Goal: Transaction & Acquisition: Subscribe to service/newsletter

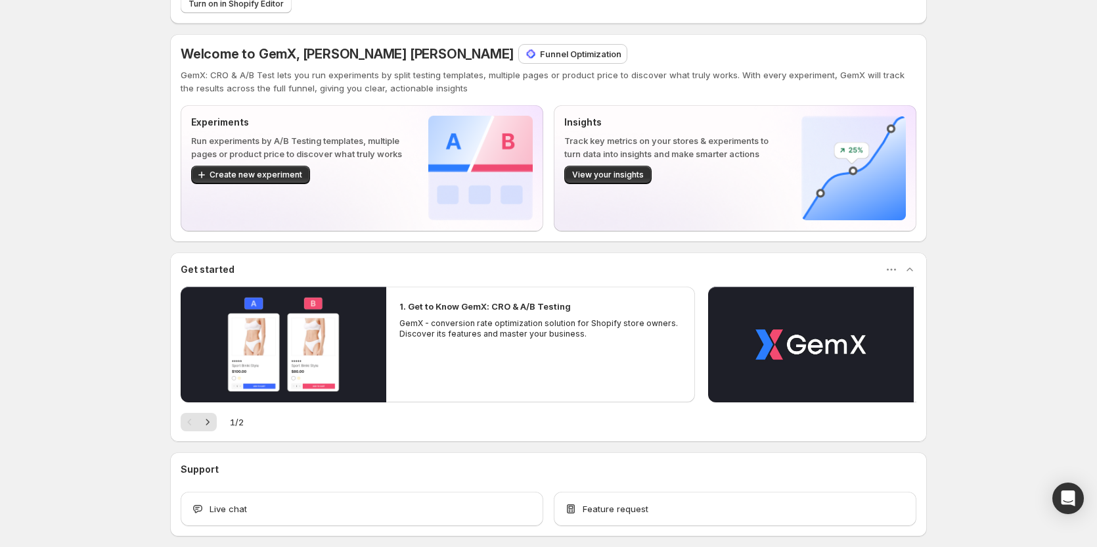
scroll to position [131, 0]
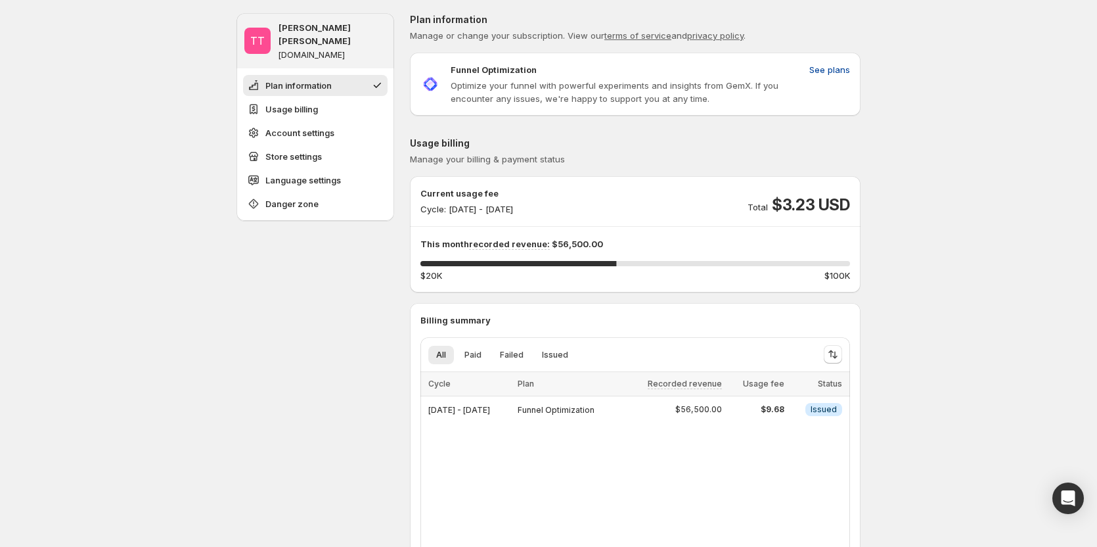
click at [839, 72] on span "See plans" at bounding box center [830, 69] width 41 height 13
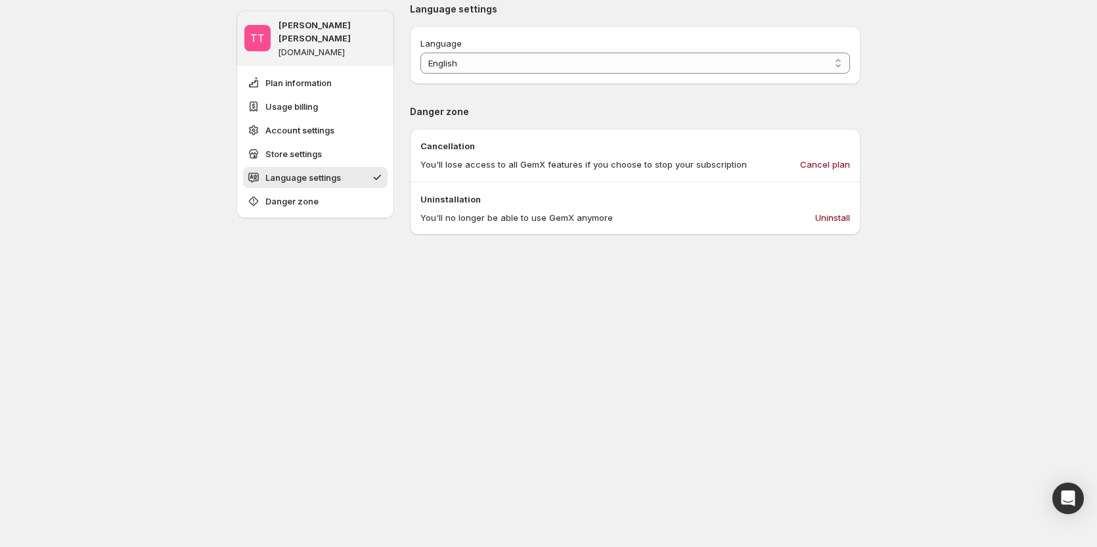
scroll to position [1051, 0]
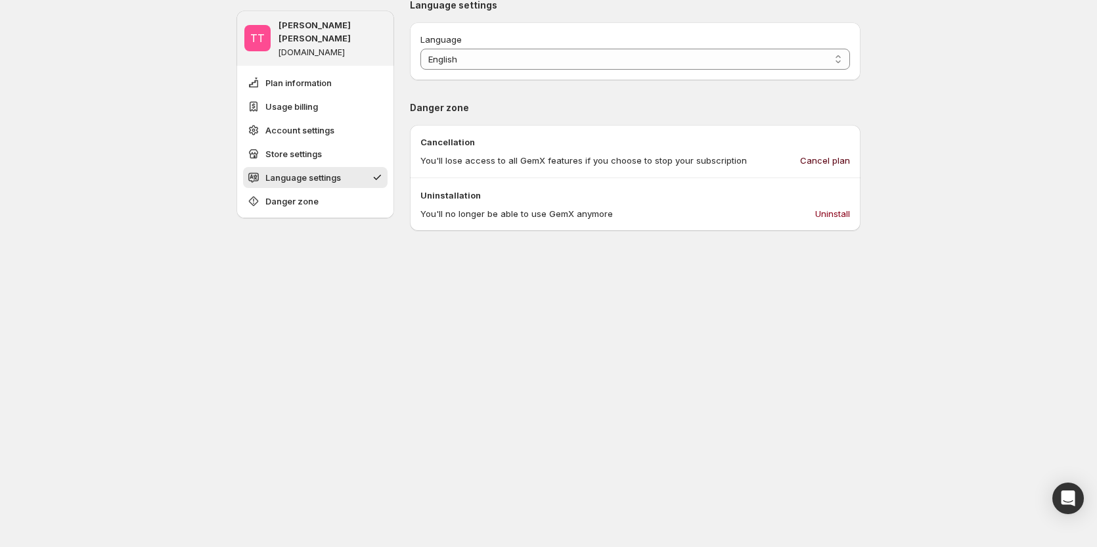
click at [842, 154] on span "Cancel plan" at bounding box center [825, 160] width 50 height 13
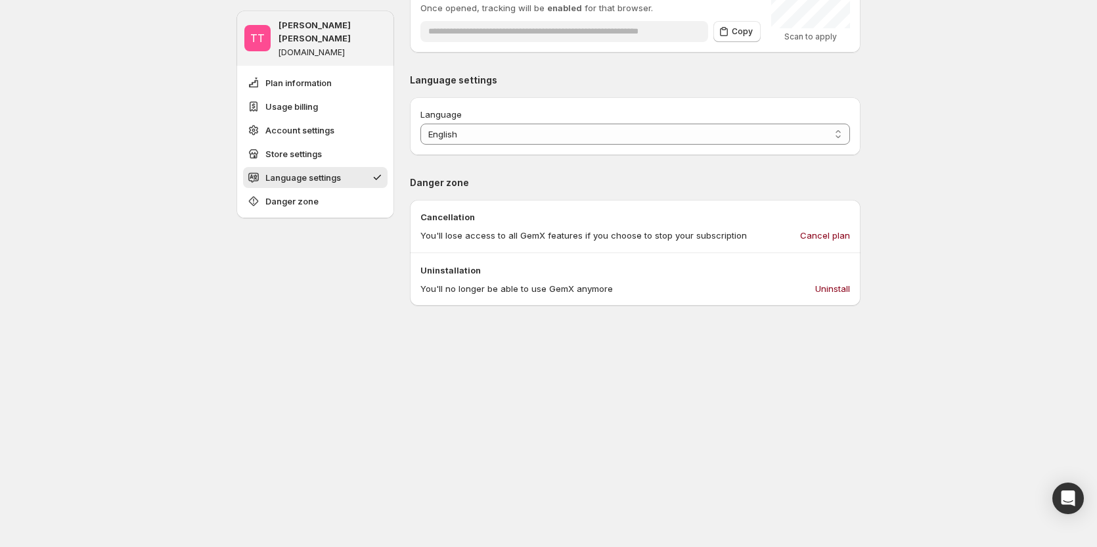
scroll to position [986, 0]
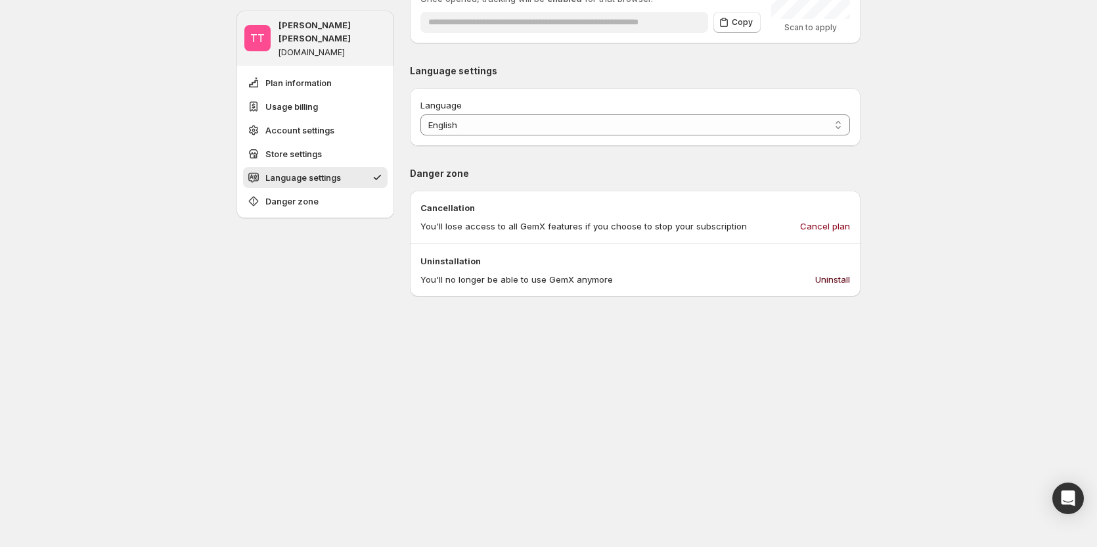
click at [835, 282] on span "Uninstall" at bounding box center [832, 279] width 35 height 13
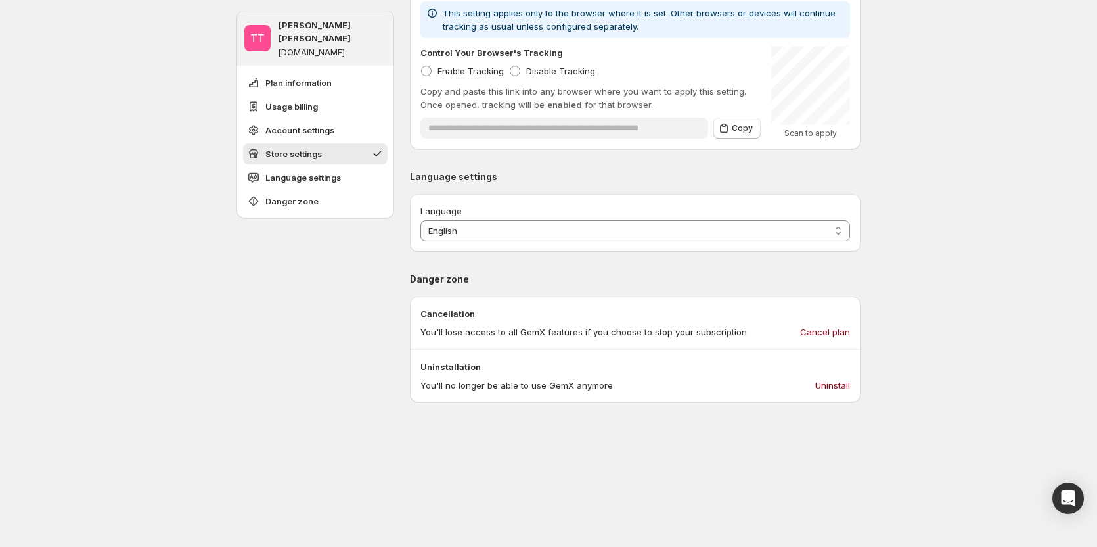
scroll to position [854, 0]
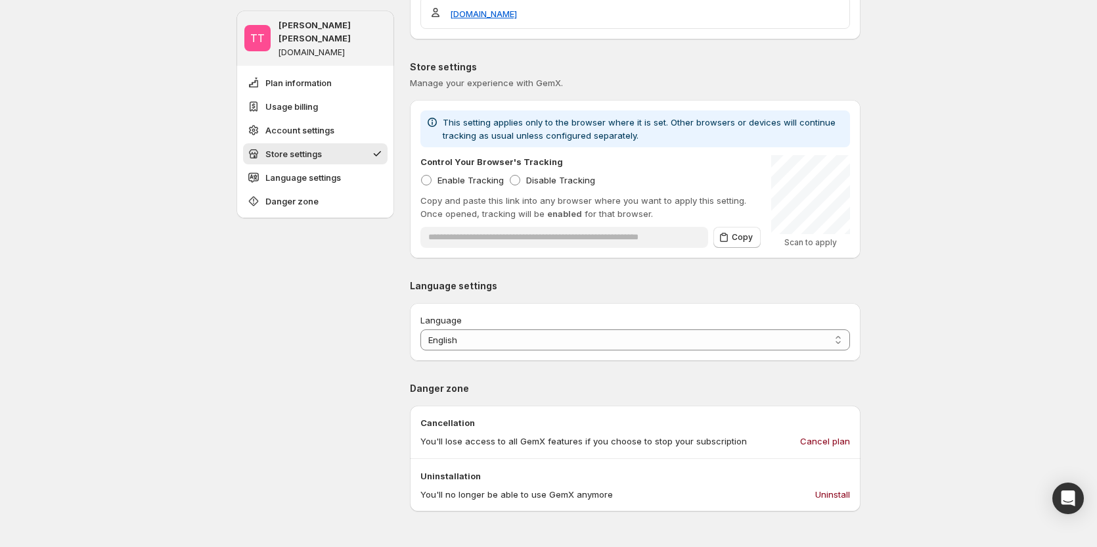
scroll to position [920, 0]
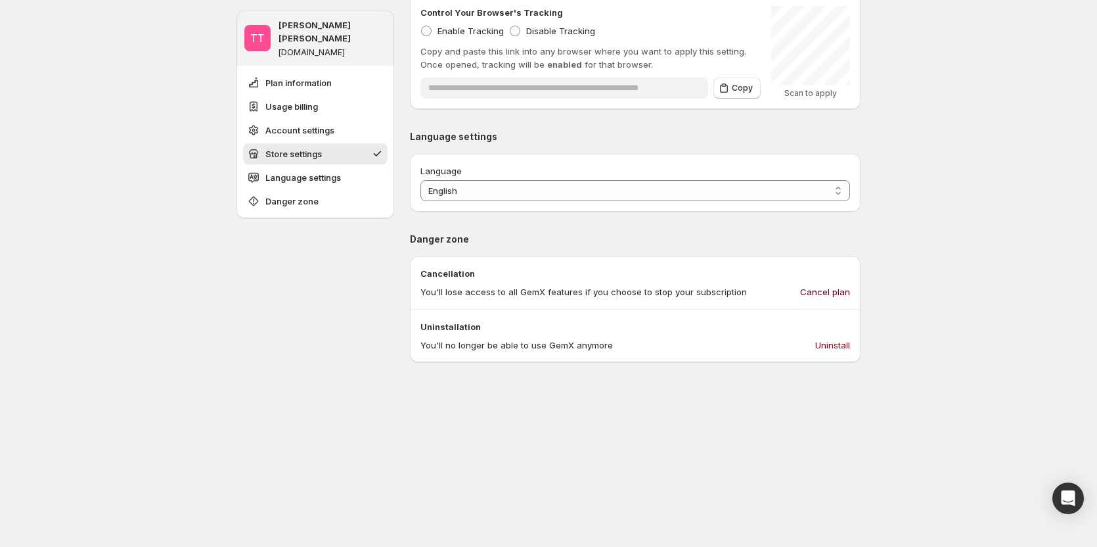
click at [832, 296] on span "Cancel plan" at bounding box center [825, 291] width 50 height 13
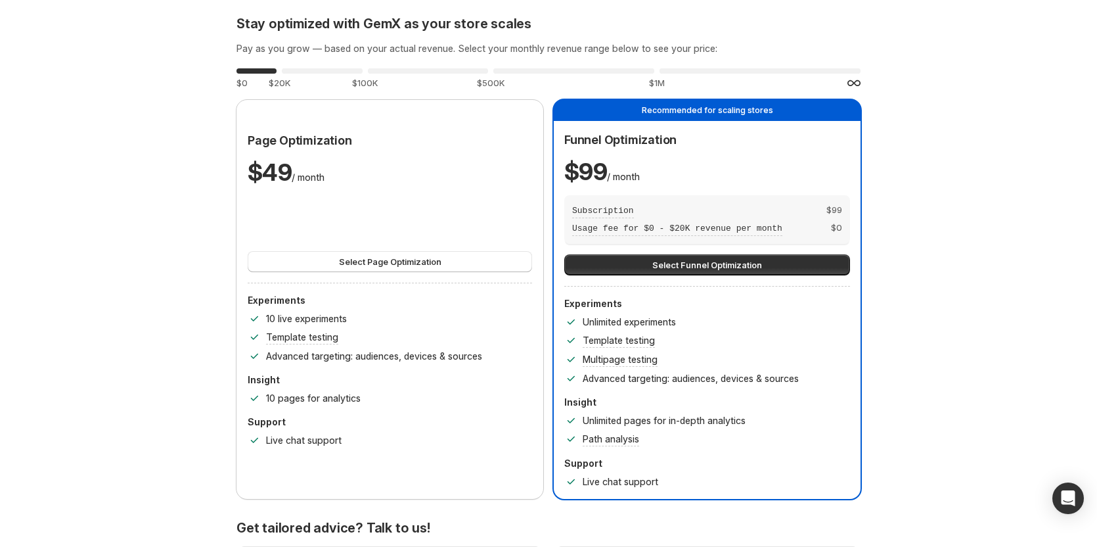
scroll to position [0, 0]
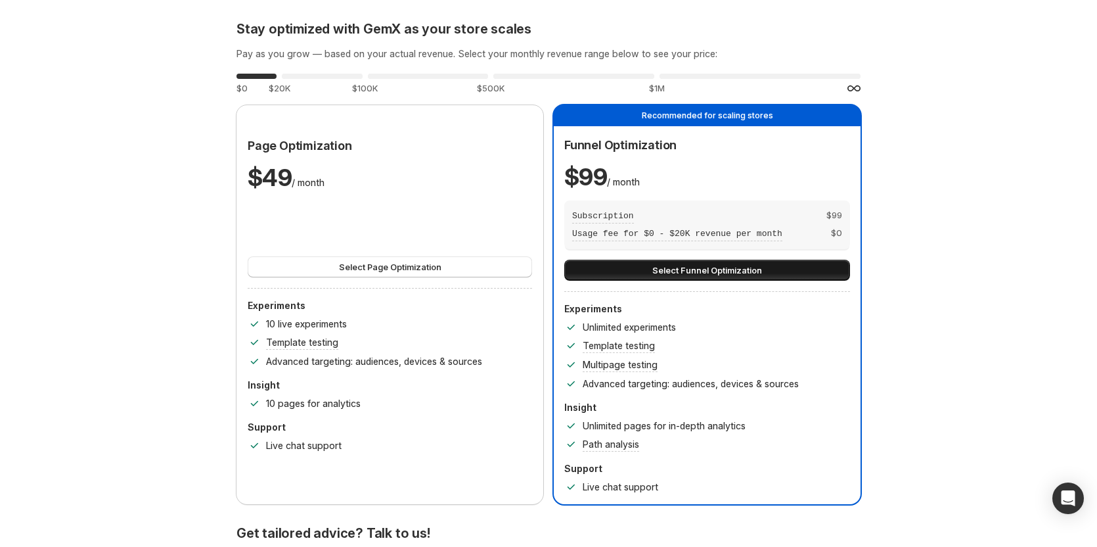
click at [662, 266] on span "Select Funnel Optimization" at bounding box center [708, 270] width 110 height 13
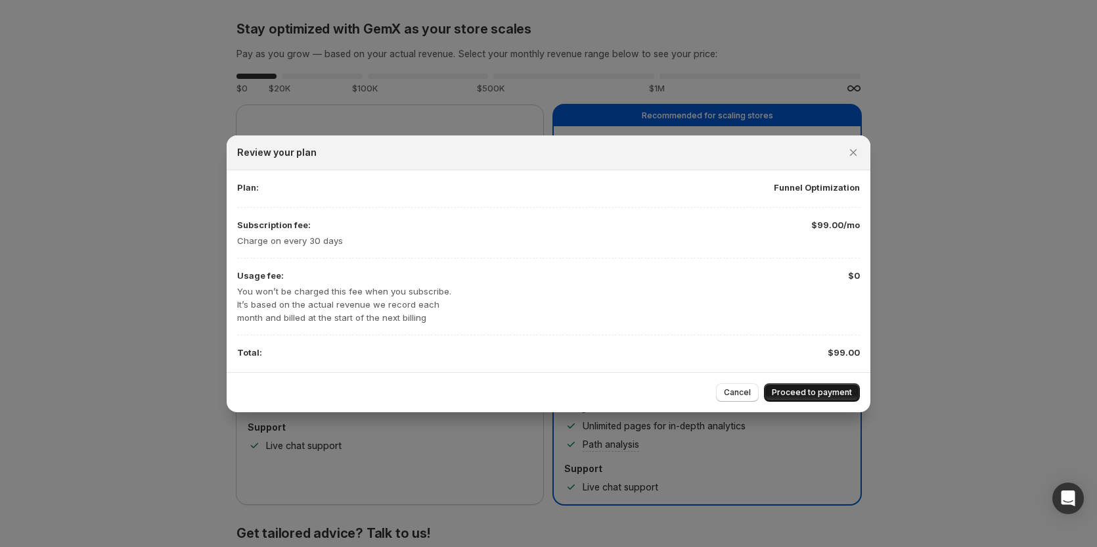
click at [787, 392] on span "Proceed to payment" at bounding box center [812, 392] width 80 height 11
